Goal: Entertainment & Leisure: Browse casually

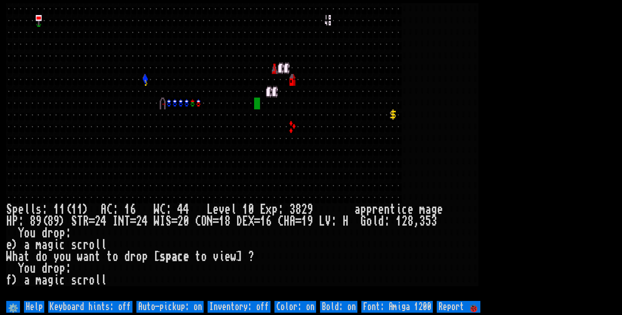
click at [211, 84] on larn at bounding box center [310, 151] width 609 height 296
